Goal: Find specific page/section: Find specific page/section

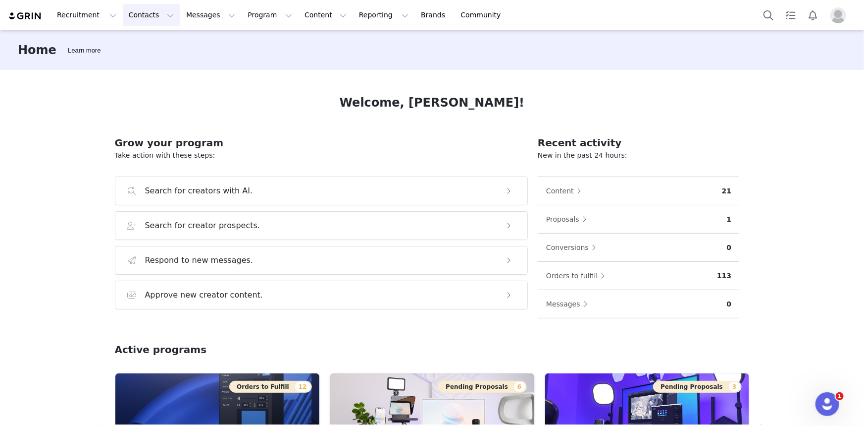
click at [126, 20] on button "Contacts Contacts" at bounding box center [151, 15] width 57 height 22
click at [404, 179] on button "Search for creators with AI." at bounding box center [322, 190] width 414 height 29
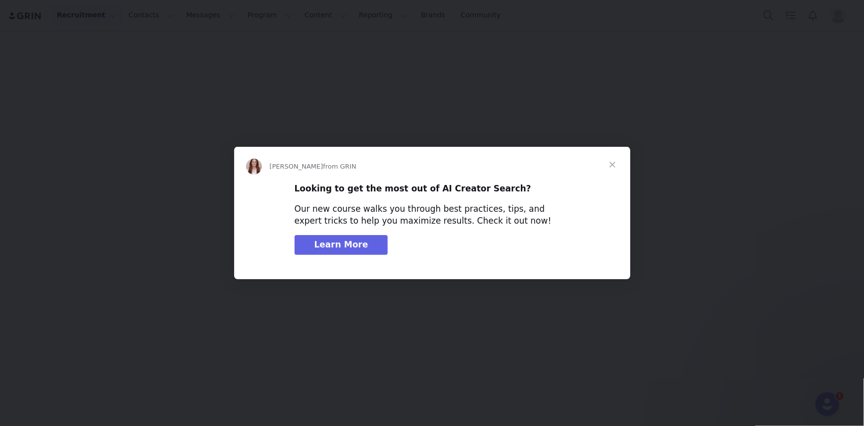
click at [558, 103] on div "Intercom messenger" at bounding box center [432, 213] width 864 height 426
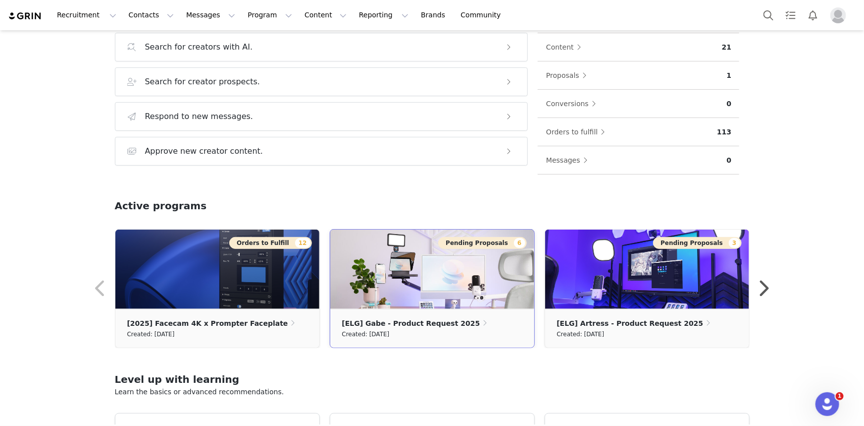
scroll to position [180, 0]
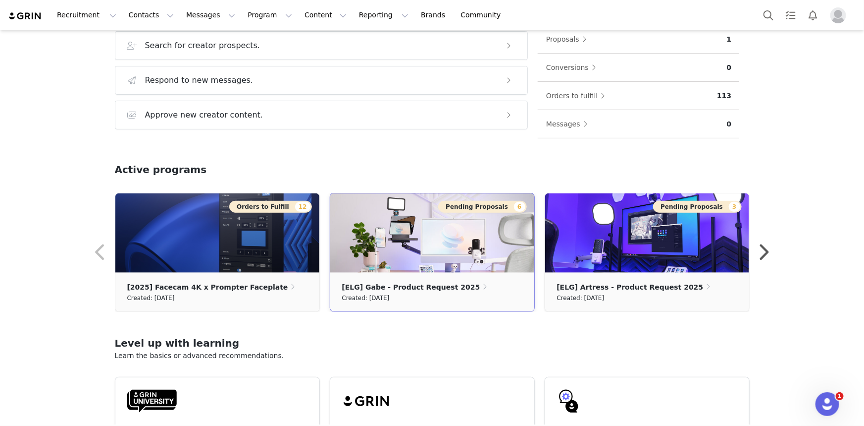
click at [421, 242] on img at bounding box center [432, 232] width 204 height 79
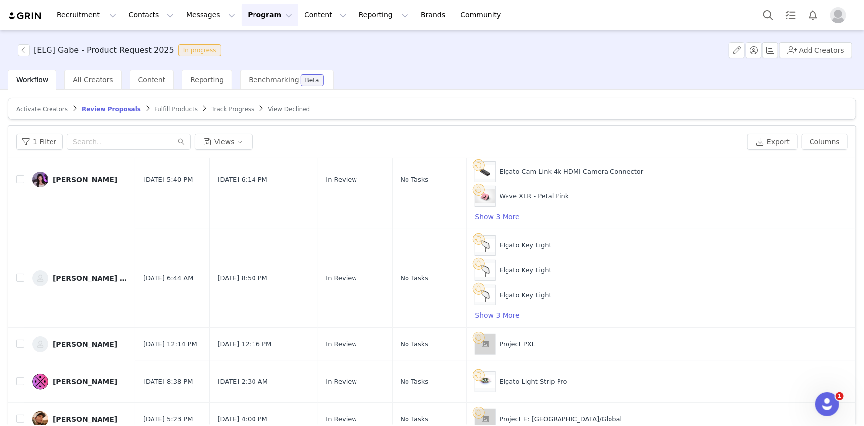
scroll to position [155, 0]
click at [757, 414] on button "button" at bounding box center [763, 419] width 12 height 12
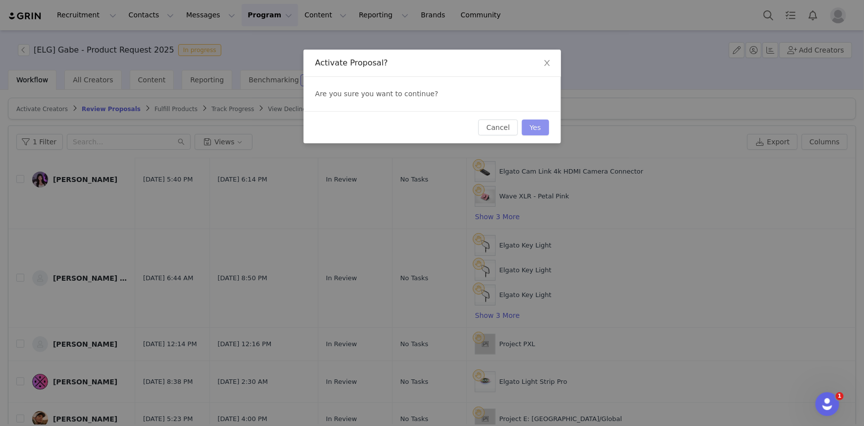
click at [544, 129] on button "Yes" at bounding box center [535, 127] width 27 height 16
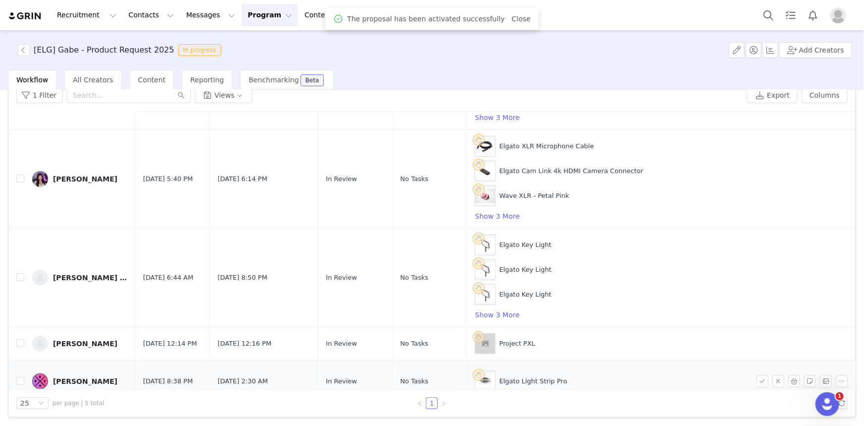
scroll to position [122, 0]
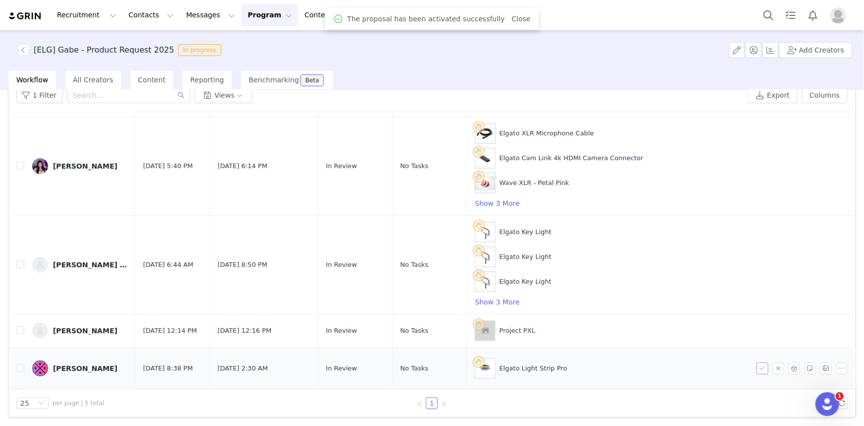
click at [757, 363] on button "button" at bounding box center [763, 368] width 12 height 12
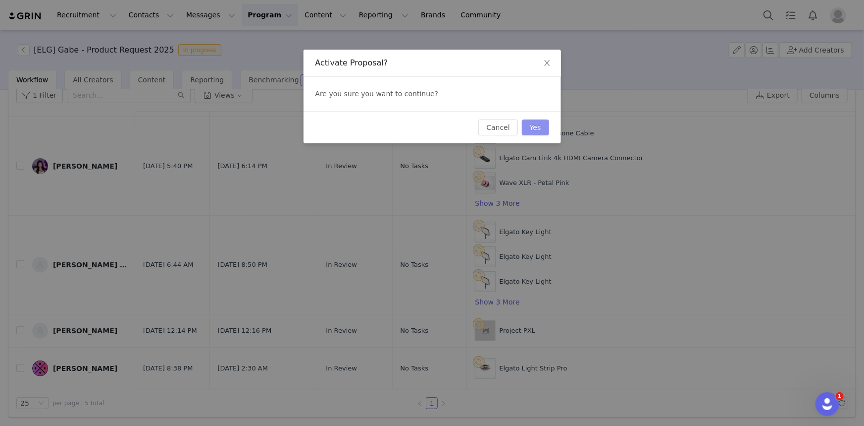
click at [542, 124] on button "Yes" at bounding box center [535, 127] width 27 height 16
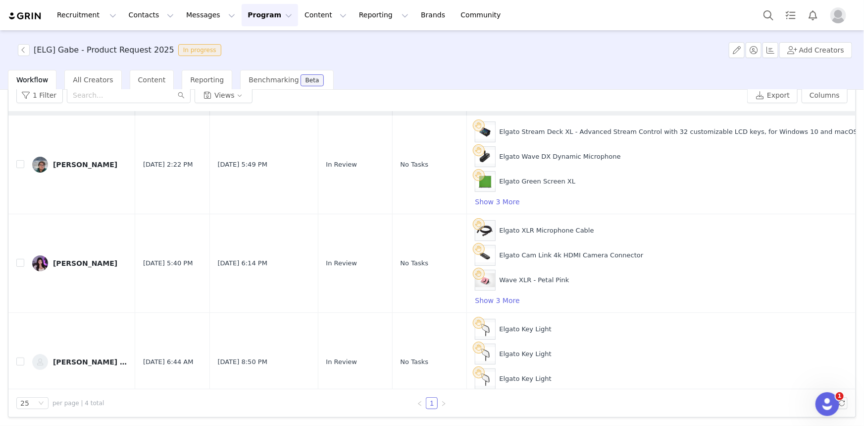
scroll to position [81, 0]
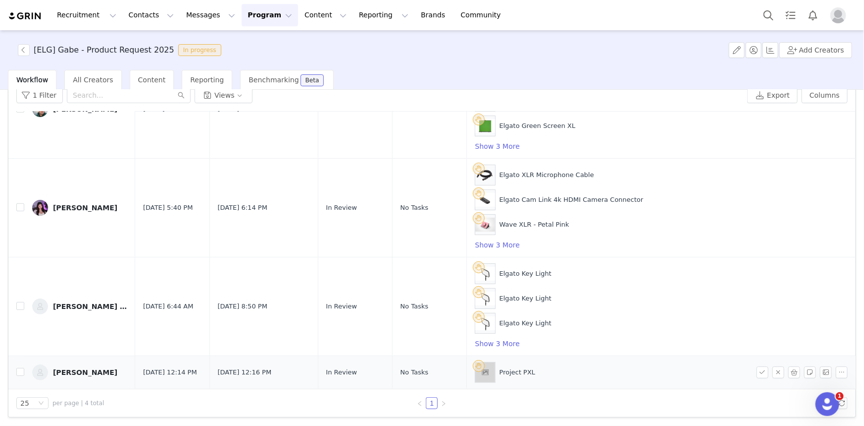
click at [65, 368] on div "[PERSON_NAME]" at bounding box center [85, 372] width 64 height 8
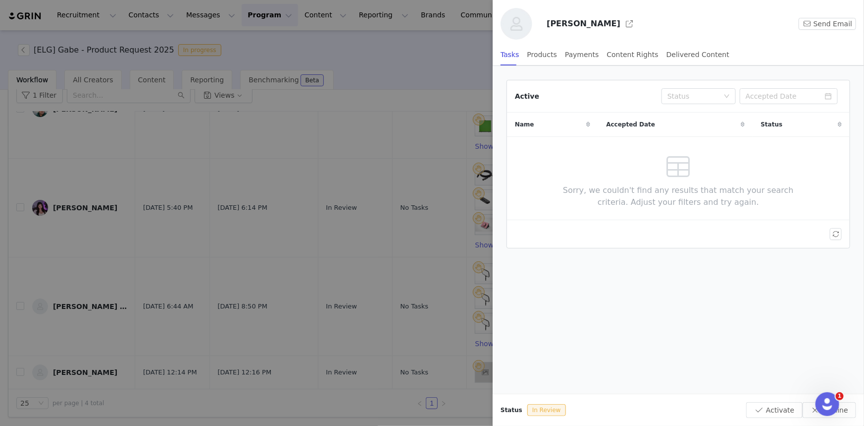
drag, startPoint x: 601, startPoint y: 26, endPoint x: 549, endPoint y: 26, distance: 51.5
click at [549, 26] on h3 "[PERSON_NAME]" at bounding box center [584, 24] width 74 height 12
copy h3 "[PERSON_NAME]"
click at [541, 60] on div "Products" at bounding box center [543, 55] width 30 height 22
click at [569, 58] on div "Payments" at bounding box center [582, 55] width 34 height 22
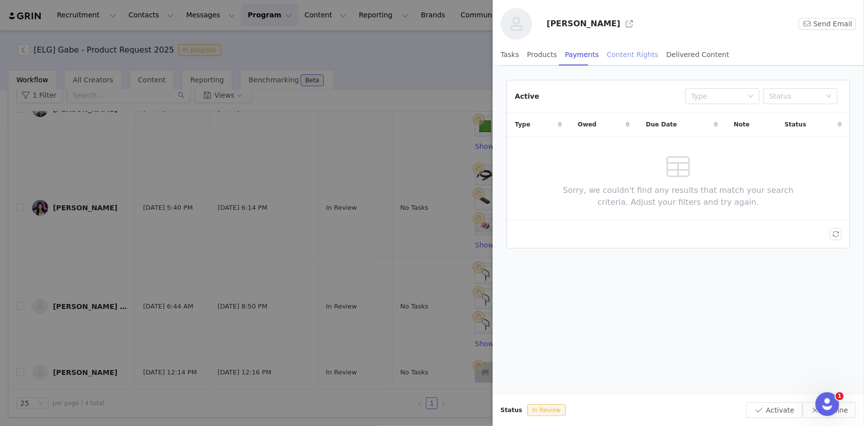
click at [619, 57] on div "Content Rights" at bounding box center [633, 55] width 52 height 22
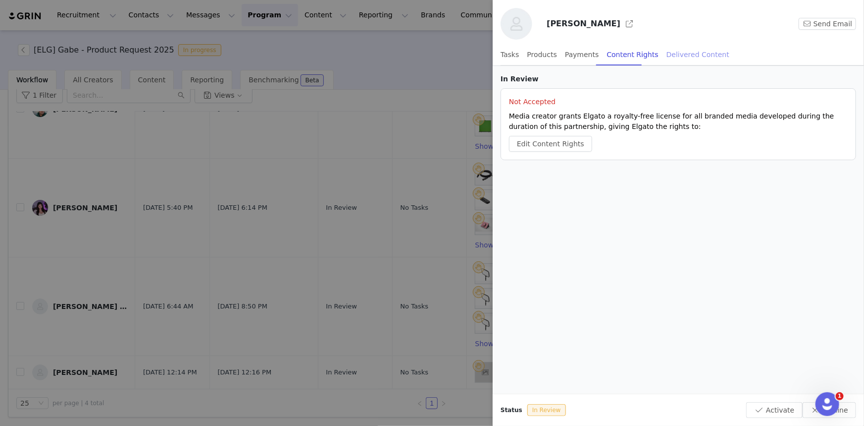
click at [671, 56] on div "Delivered Content" at bounding box center [698, 55] width 63 height 22
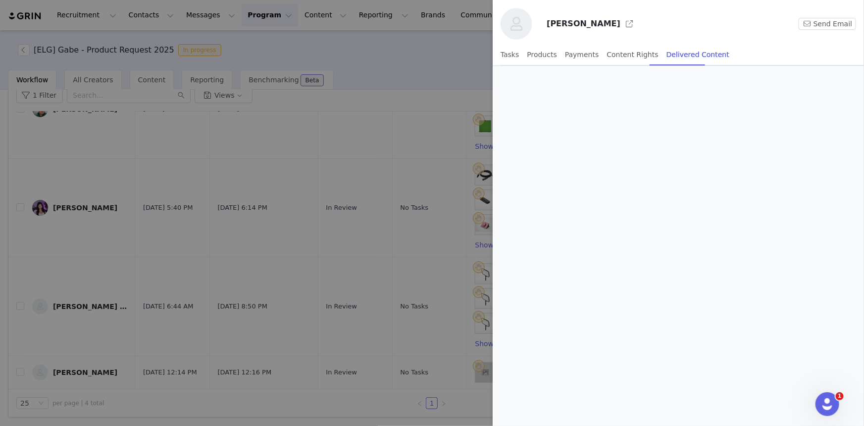
click at [519, 29] on img at bounding box center [517, 24] width 32 height 32
click at [154, 15] on div at bounding box center [432, 213] width 864 height 426
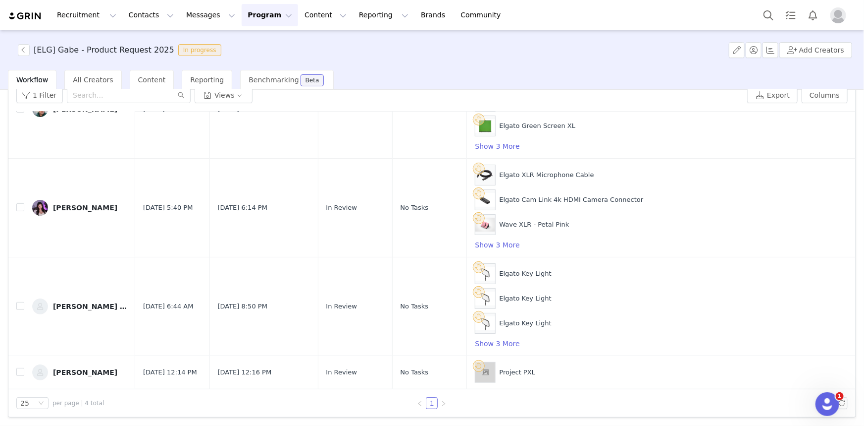
scroll to position [0, 0]
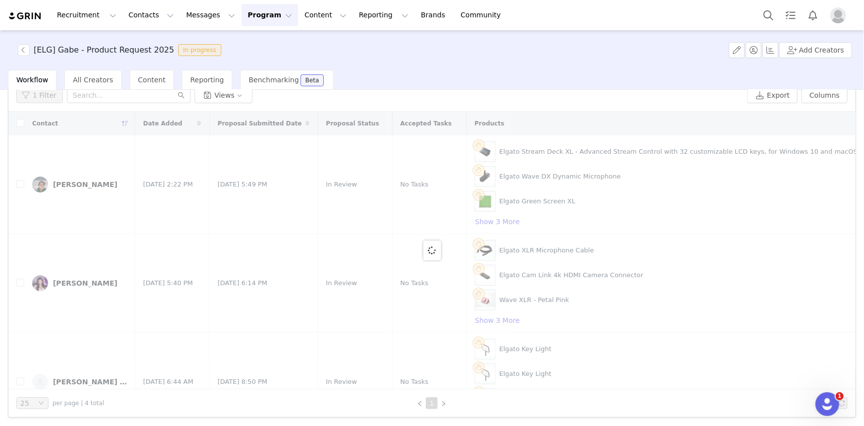
click at [128, 17] on div "Recruitment Recruitment Creator Search Curated Lists Landing Pages Web Extensio…" at bounding box center [432, 213] width 864 height 426
click at [135, 12] on button "Contacts Contacts" at bounding box center [151, 15] width 57 height 22
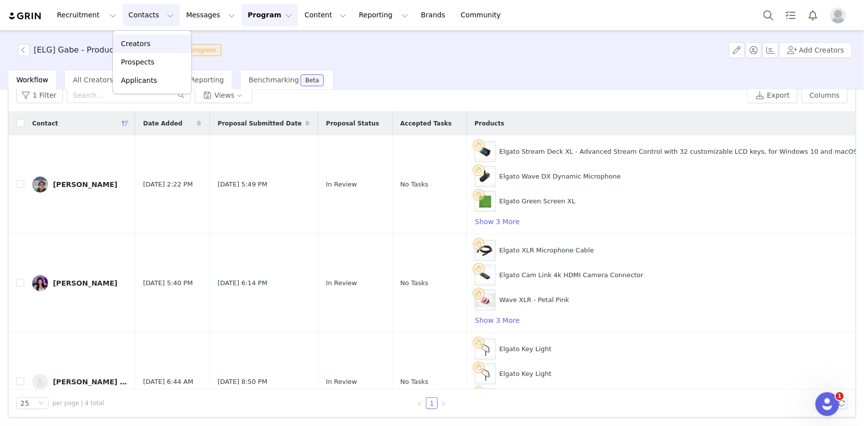
click at [134, 46] on p "Creators" at bounding box center [136, 44] width 30 height 10
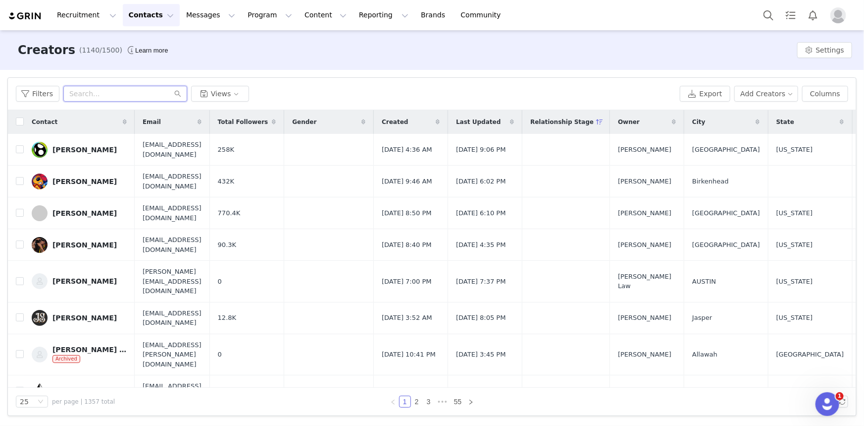
click at [130, 91] on input "text" at bounding box center [125, 94] width 124 height 16
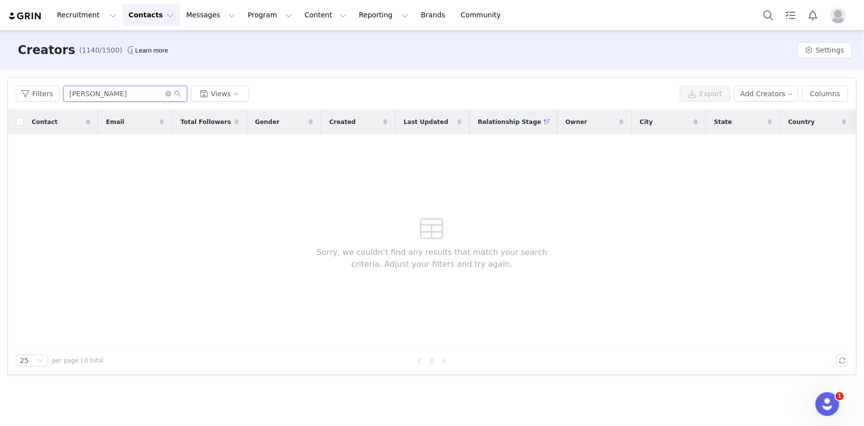
click at [131, 94] on input "[PERSON_NAME]" at bounding box center [125, 94] width 124 height 16
type input "[PERSON_NAME]"
click at [108, 95] on input "[PERSON_NAME]" at bounding box center [125, 94] width 124 height 16
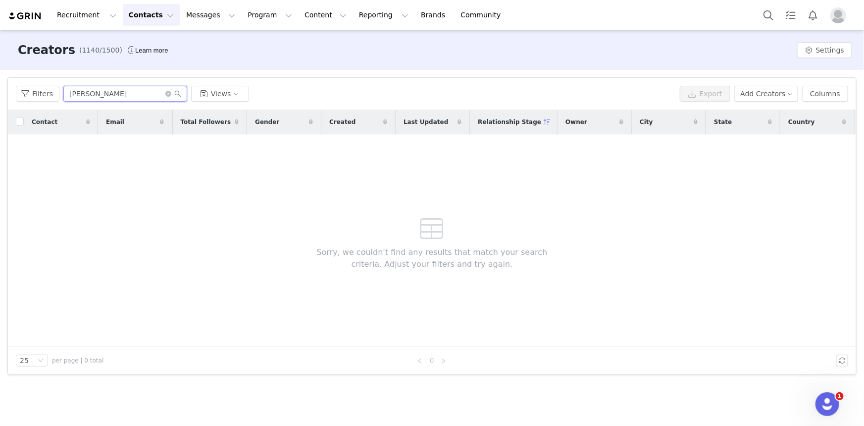
click at [108, 95] on input "[PERSON_NAME]" at bounding box center [125, 94] width 124 height 16
type input "mar"
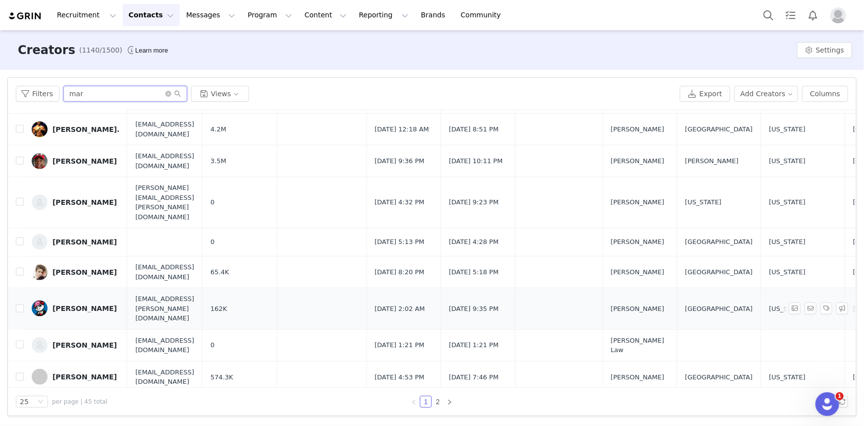
scroll to position [541, 0]
click at [157, 24] on button "Contacts Contacts" at bounding box center [151, 15] width 57 height 22
click at [139, 46] on p "Creators" at bounding box center [136, 44] width 30 height 10
click at [28, 15] on img at bounding box center [25, 15] width 35 height 9
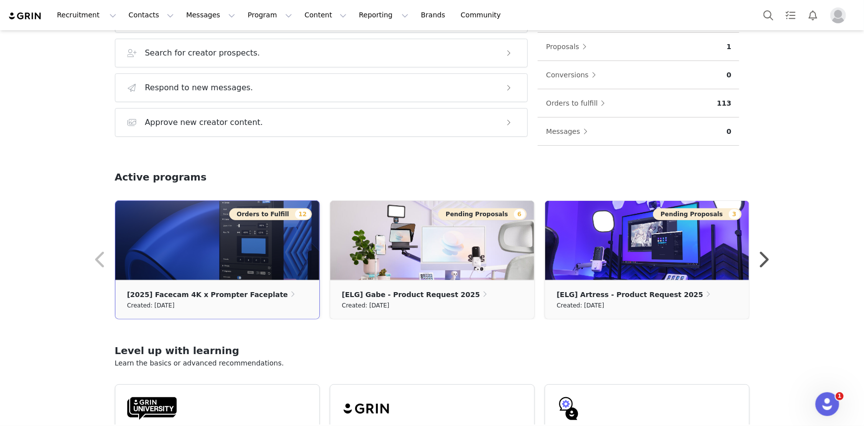
scroll to position [225, 0]
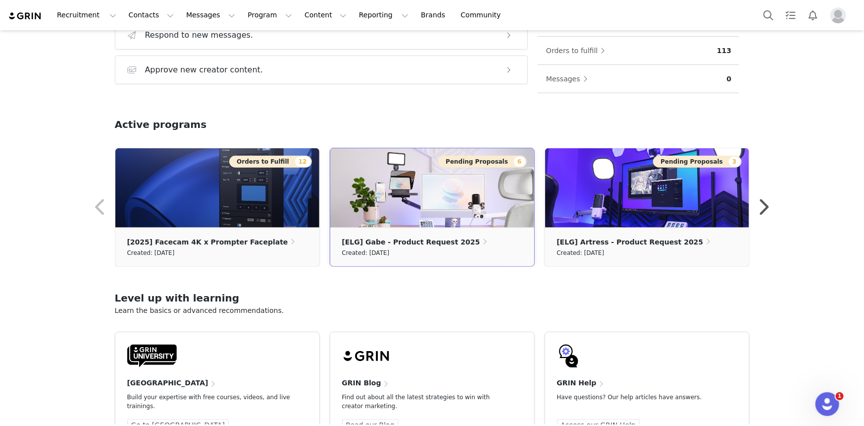
click at [382, 247] on small "Created: [DATE]" at bounding box center [366, 252] width 48 height 11
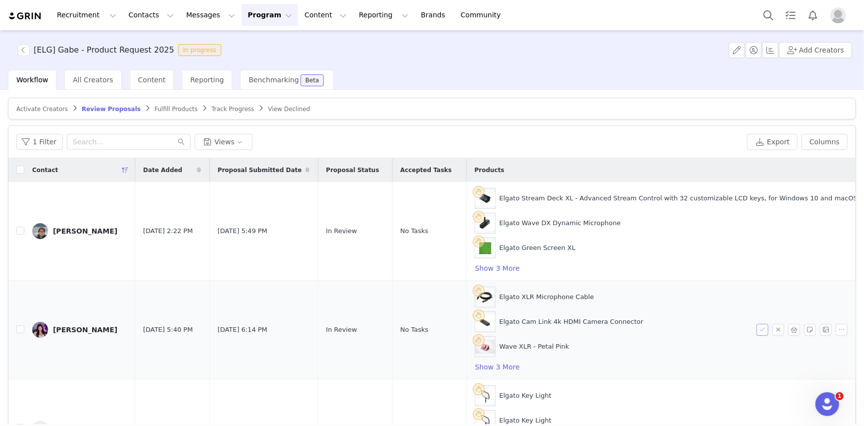
click at [757, 327] on button "button" at bounding box center [763, 329] width 12 height 12
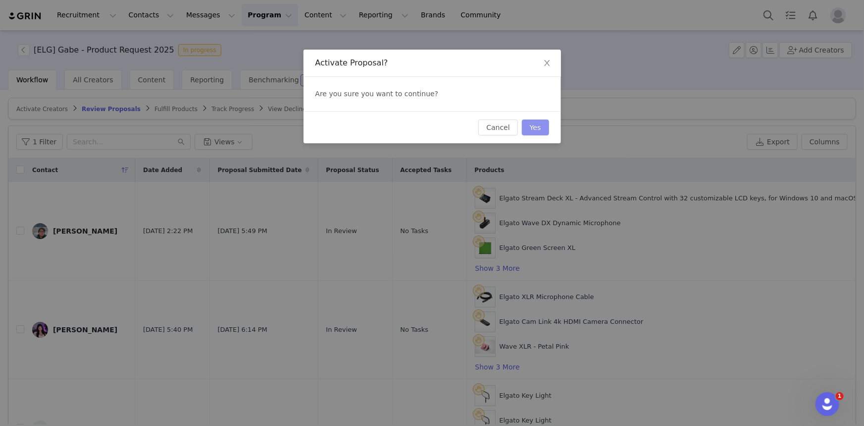
click at [533, 122] on button "Yes" at bounding box center [535, 127] width 27 height 16
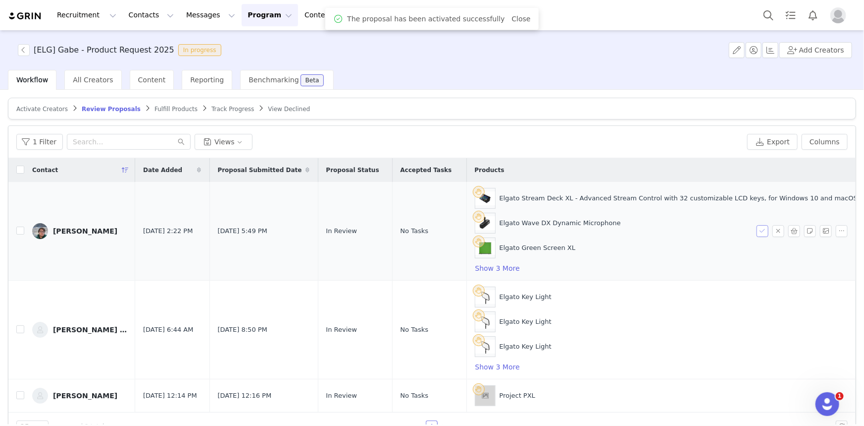
click at [757, 225] on button "button" at bounding box center [763, 231] width 12 height 12
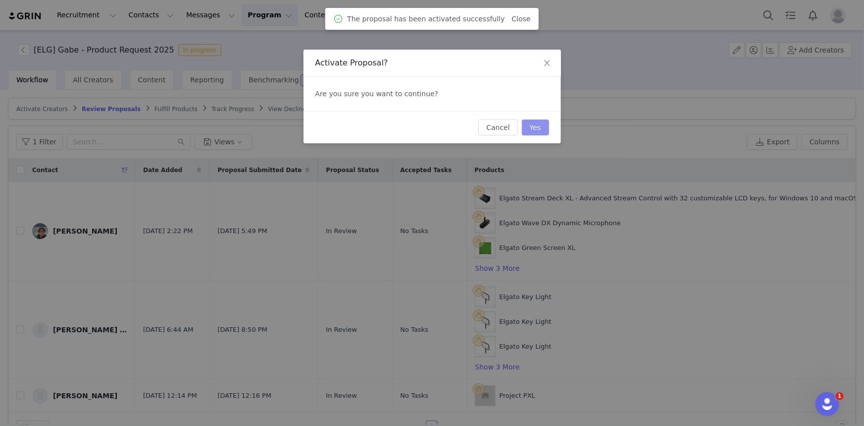
click at [533, 129] on button "Yes" at bounding box center [535, 127] width 27 height 16
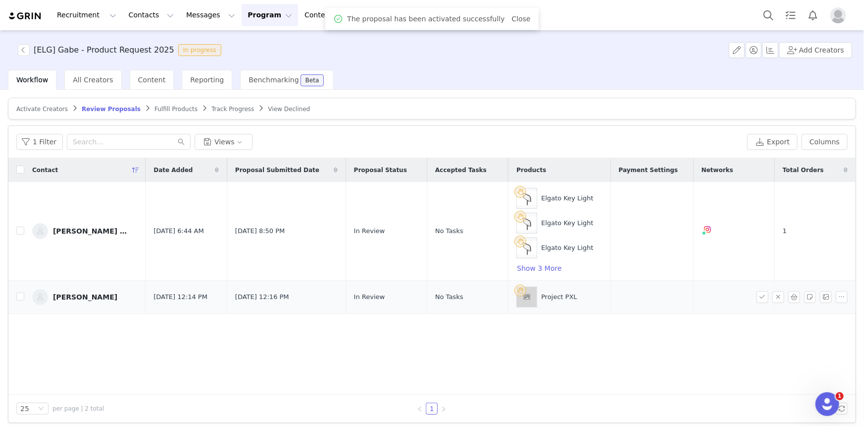
scroll to position [5, 0]
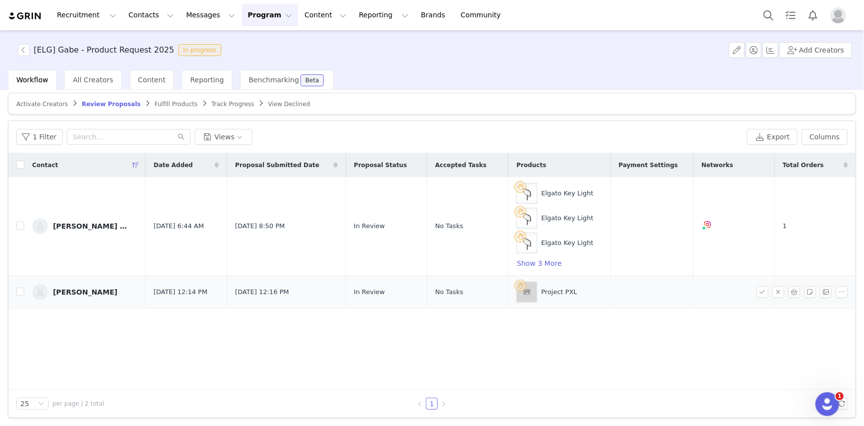
click at [708, 289] on td at bounding box center [734, 291] width 81 height 33
click at [836, 290] on button "button" at bounding box center [842, 292] width 12 height 12
click at [54, 281] on td "[PERSON_NAME]" at bounding box center [84, 291] width 121 height 33
click at [40, 291] on img at bounding box center [40, 292] width 16 height 16
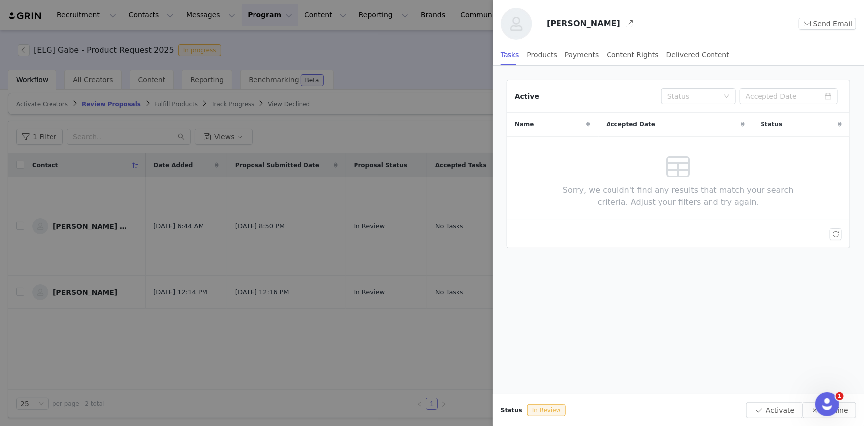
click at [553, 56] on div "Tasks Products Payments Content Rights Delivered Content" at bounding box center [615, 55] width 229 height 22
click at [456, 66] on div at bounding box center [432, 213] width 864 height 426
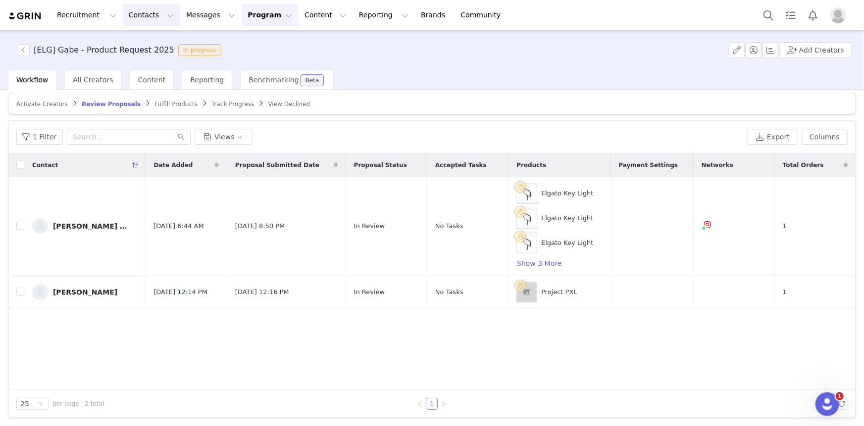
click at [143, 20] on button "Contacts Contacts" at bounding box center [151, 15] width 57 height 22
click at [190, 20] on button "Messages Messages" at bounding box center [210, 15] width 61 height 22
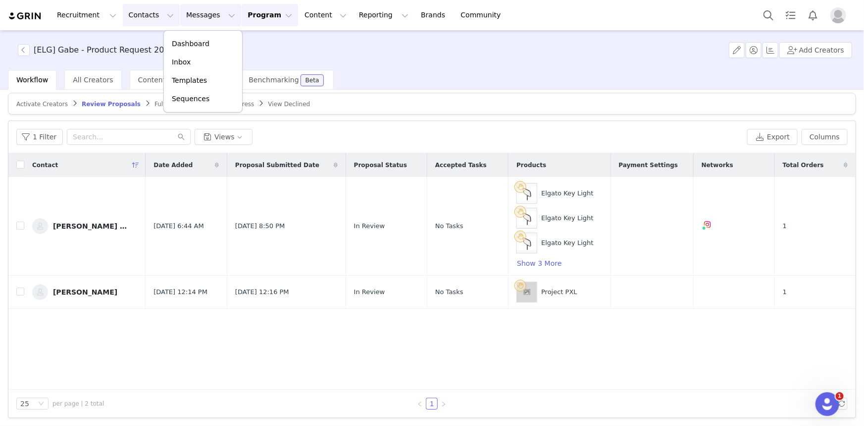
drag, startPoint x: 137, startPoint y: 20, endPoint x: 140, endPoint y: 25, distance: 5.8
click at [139, 20] on button "Contacts Contacts" at bounding box center [151, 15] width 57 height 22
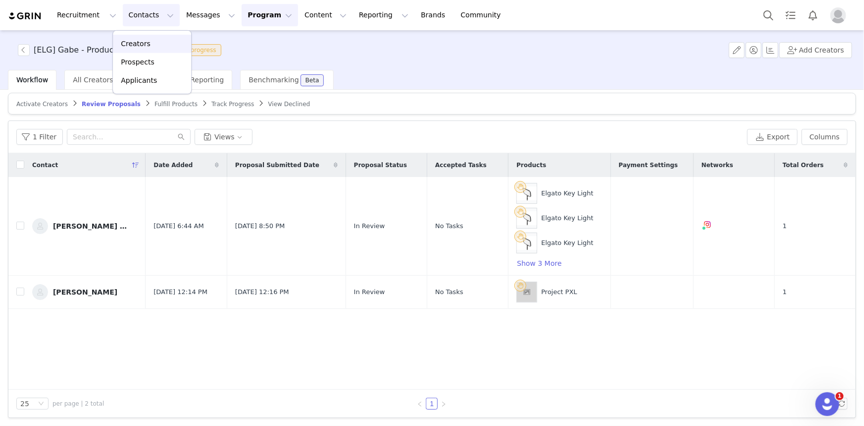
click at [139, 40] on p "Creators" at bounding box center [136, 44] width 30 height 10
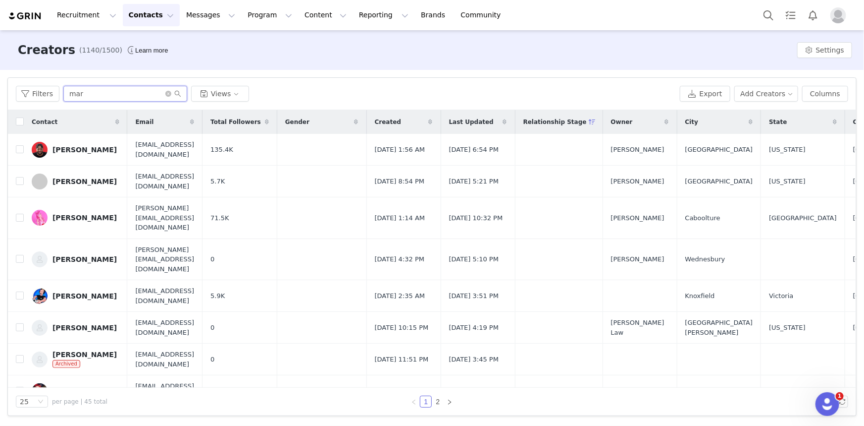
click at [156, 93] on input "mar" at bounding box center [125, 94] width 124 height 16
type input "[PERSON_NAME]"
